Goal: Transaction & Acquisition: Book appointment/travel/reservation

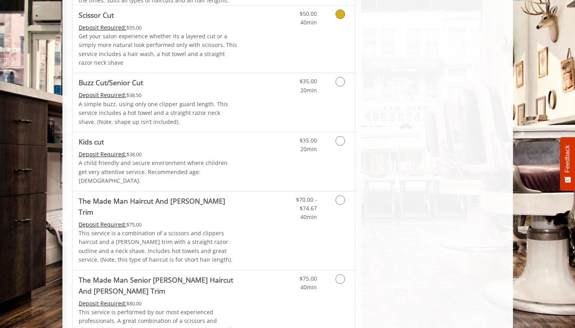
scroll to position [622, 0]
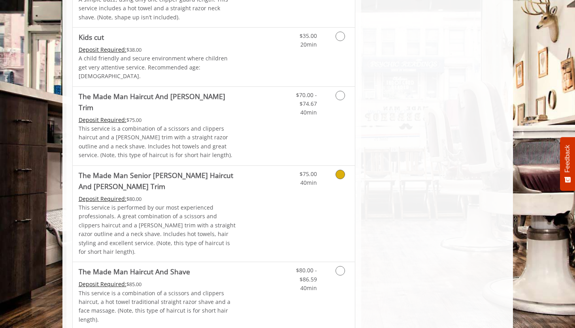
click at [248, 175] on link "Discounted Price" at bounding box center [260, 214] width 47 height 96
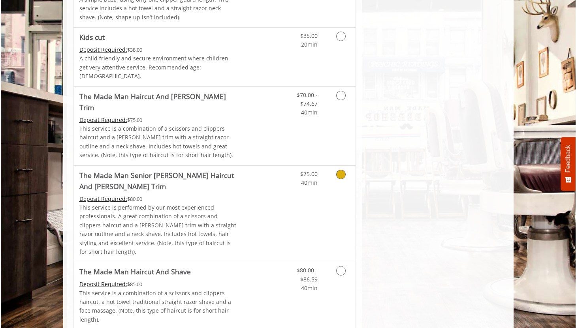
scroll to position [185, 0]
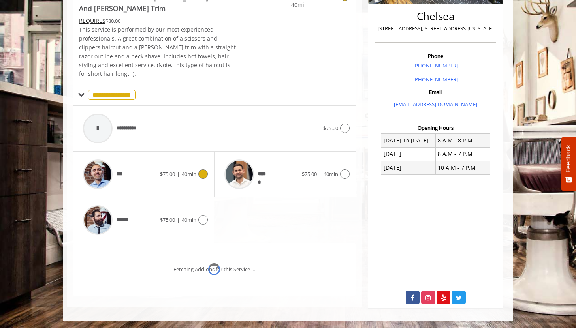
click at [146, 177] on div "***" at bounding box center [119, 175] width 81 height 38
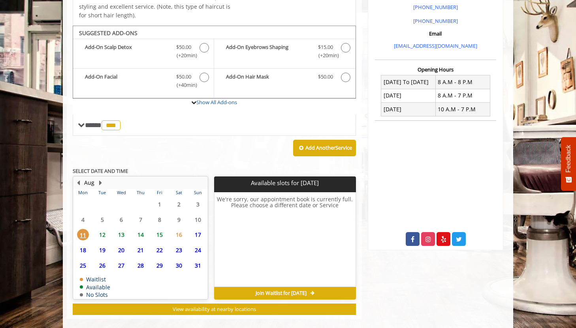
scroll to position [245, 0]
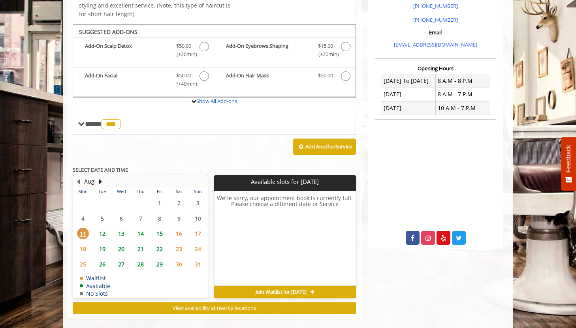
click at [142, 228] on span "14" at bounding box center [141, 233] width 12 height 11
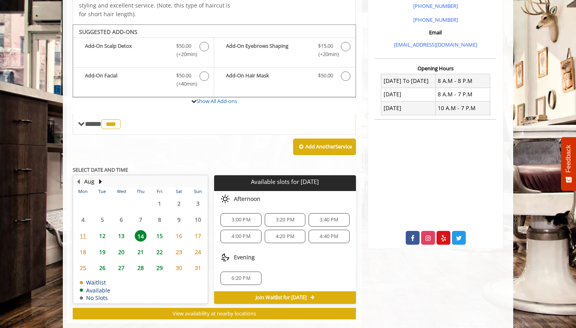
scroll to position [250, 0]
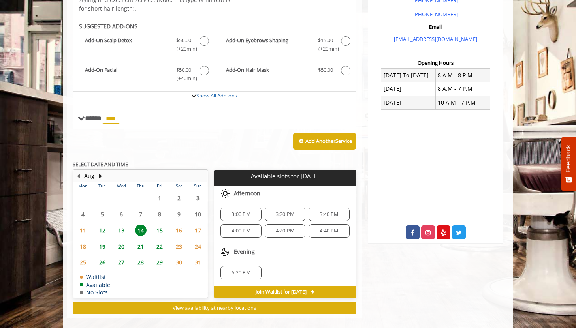
click at [230, 273] on div "6:20 PM" at bounding box center [284, 273] width 141 height 26
click at [236, 270] on span "6:20 PM" at bounding box center [241, 273] width 19 height 6
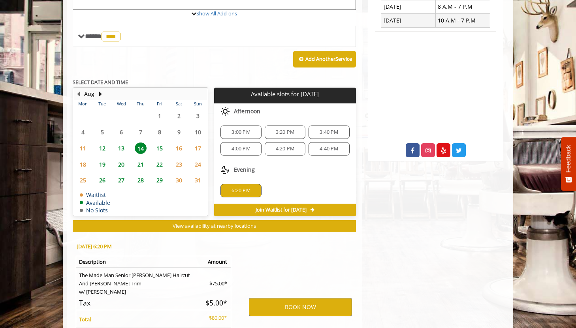
scroll to position [401, 0]
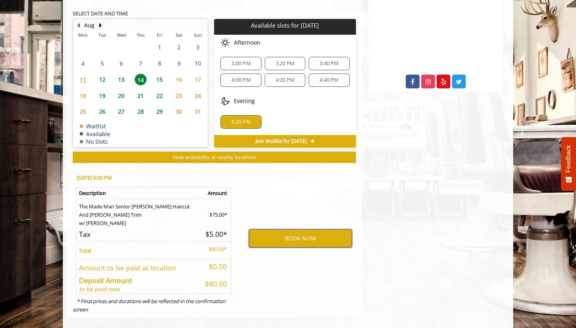
click at [271, 230] on button "BOOK NOW" at bounding box center [300, 239] width 103 height 18
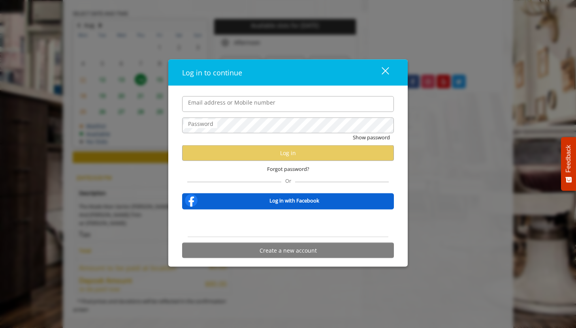
click at [252, 109] on input "Email address or Mobile number" at bounding box center [288, 104] width 212 height 16
type input "**********"
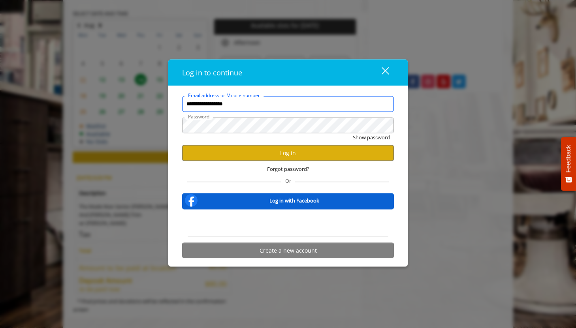
scroll to position [0, 0]
click at [241, 154] on button "Log in" at bounding box center [288, 152] width 212 height 15
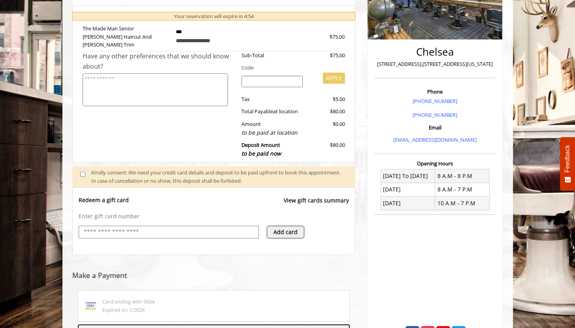
scroll to position [270, 0]
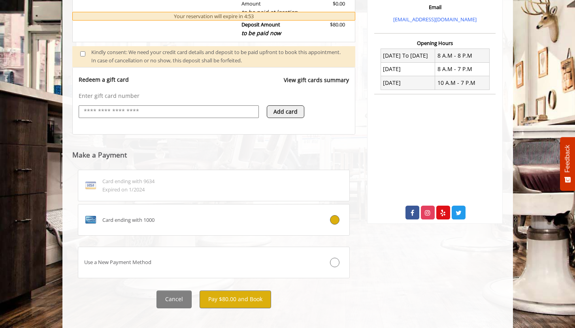
click at [233, 306] on div "**********" at bounding box center [213, 69] width 295 height 496
click at [231, 291] on button "Pay $80.00 and Book" at bounding box center [236, 300] width 72 height 18
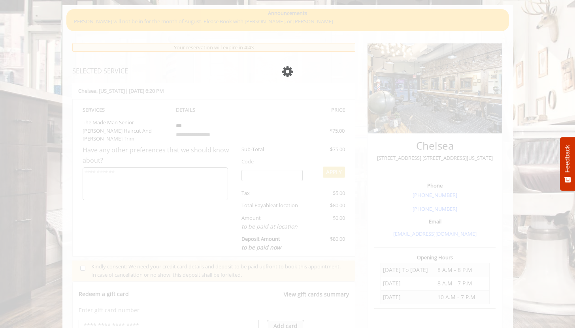
scroll to position [47, 0]
